Goal: Task Accomplishment & Management: Complete application form

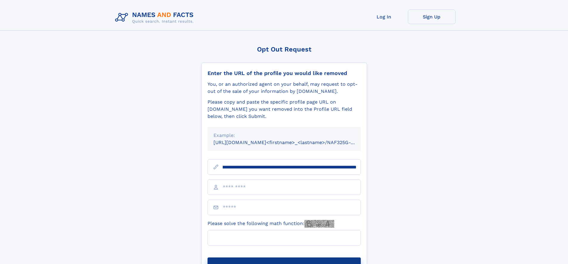
scroll to position [0, 68]
type input "**********"
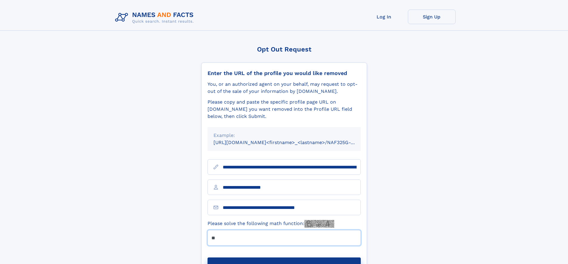
type input "**"
click at [284, 258] on button "Submit Opt Out Request" at bounding box center [283, 267] width 153 height 19
